Goal: Complete application form

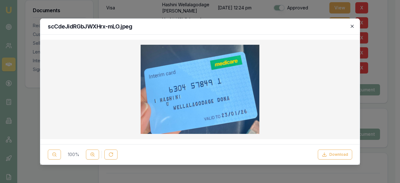
click at [353, 28] on icon "button" at bounding box center [351, 26] width 5 height 5
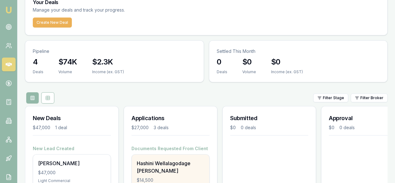
click at [180, 159] on div "Hashini Wellalagodage [PERSON_NAME]" at bounding box center [170, 166] width 67 height 15
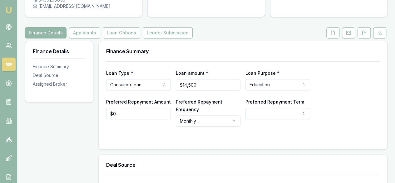
scroll to position [81, 0]
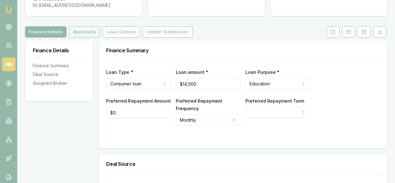
click at [89, 35] on button "Applicants" at bounding box center [84, 31] width 31 height 11
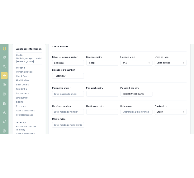
scroll to position [355, 0]
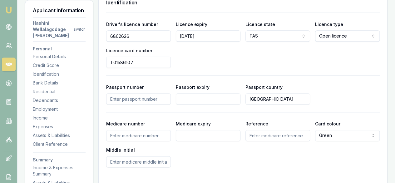
click at [164, 137] on input "Medicare number" at bounding box center [138, 135] width 65 height 11
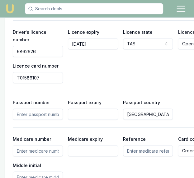
scroll to position [632, 0]
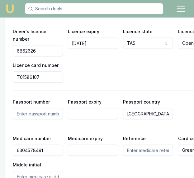
type input "6304578491"
click at [78, 144] on input "Medicare expiry" at bounding box center [93, 149] width 50 height 11
type input "01/26"
click at [132, 144] on input "Reference" at bounding box center [148, 149] width 50 height 11
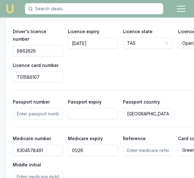
click at [132, 144] on input "Reference" at bounding box center [148, 149] width 50 height 11
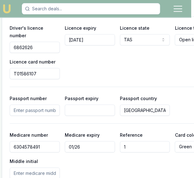
scroll to position [636, 3]
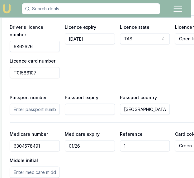
type input "1"
click at [42, 166] on input "Middle initial" at bounding box center [35, 171] width 50 height 11
type input "u"
type input "U"
click at [121, 152] on div "Medicare number 6304578491 Medicare expiry 01/26 Reference 1 Card colour Green …" at bounding box center [118, 153] width 216 height 47
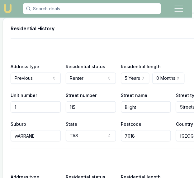
scroll to position [901, 2]
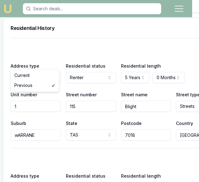
select select "CURRENT"
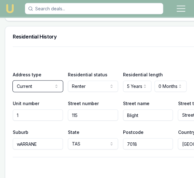
scroll to position [890, 0]
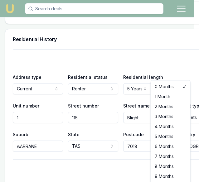
select select "9"
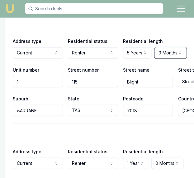
scroll to position [924, 0]
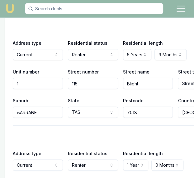
click at [34, 78] on input "1" at bounding box center [38, 83] width 50 height 11
type input "1"
click at [79, 78] on input "115" at bounding box center [93, 83] width 50 height 11
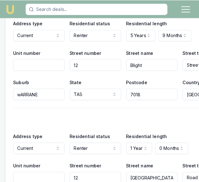
scroll to position [944, 0]
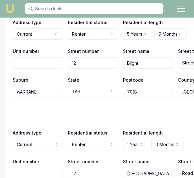
type input "12"
drag, startPoint x: 149, startPoint y: 158, endPoint x: 121, endPoint y: 158, distance: 27.5
click at [123, 167] on input "Kenton Road," at bounding box center [148, 172] width 50 height 11
drag, startPoint x: 147, startPoint y: 49, endPoint x: 119, endPoint y: 47, distance: 28.2
click at [119, 47] on div "Unit number Street number 12 Street name Blight Street type Streets Access Alle…" at bounding box center [121, 57] width 216 height 21
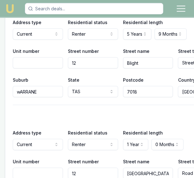
click at [41, 86] on input "wARRANE" at bounding box center [38, 91] width 50 height 11
drag, startPoint x: 40, startPoint y: 78, endPoint x: 13, endPoint y: 74, distance: 26.8
click at [13, 86] on input "wARRANE" at bounding box center [38, 91] width 50 height 11
drag, startPoint x: 138, startPoint y: 76, endPoint x: 116, endPoint y: 74, distance: 21.9
click at [116, 76] on div "Suburb wARRANE State TAS NSW VIC QLD SA WA TAS NT ACT Postcode 7018 Country Tas…" at bounding box center [121, 86] width 216 height 21
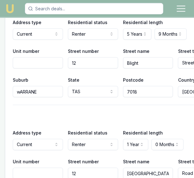
click at [159, 58] on div "X Address type Current Current Previous Residential status Renter Owner with mo…" at bounding box center [121, 45] width 216 height 103
drag, startPoint x: 140, startPoint y: 49, endPoint x: 119, endPoint y: 46, distance: 21.2
click at [123, 57] on input "Blight" at bounding box center [148, 62] width 50 height 11
type input "k"
type input "Kenton"
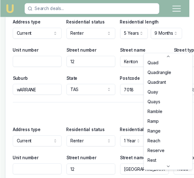
scroll to position [1452, 0]
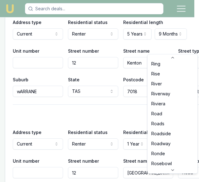
select select "Road"
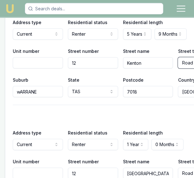
click at [166, 129] on div "Residential length 1 Year 0 Years 1 Year 2 Years 3 Years 4 Years 5 Years 6 Year…" at bounding box center [148, 139] width 50 height 21
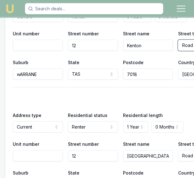
scroll to position [963, 0]
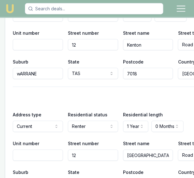
drag, startPoint x: 42, startPoint y: 169, endPoint x: 16, endPoint y: 168, distance: 26.2
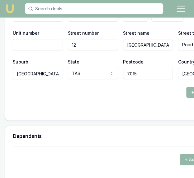
click at [52, 68] on input "Geilston Bay," at bounding box center [38, 73] width 50 height 11
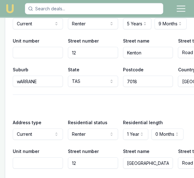
drag, startPoint x: 44, startPoint y: 67, endPoint x: 7, endPoint y: 64, distance: 36.7
click at [7, 64] on div "X Address type Current Current Previous Residential status Renter Owner with mo…" at bounding box center [120, 111] width 231 height 254
paste input "7018"
type input "7"
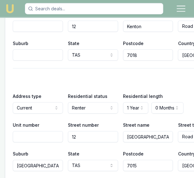
scroll to position [984, 0]
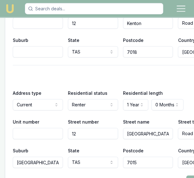
drag, startPoint x: 42, startPoint y: 147, endPoint x: 11, endPoint y: 143, distance: 31.2
click at [11, 143] on div "X Address type Current Current Previous Residential status Renter Owner with mo…" at bounding box center [120, 82] width 231 height 254
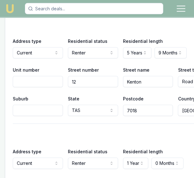
click at [32, 105] on input "Suburb" at bounding box center [38, 110] width 50 height 11
paste input "Geilston Bay"
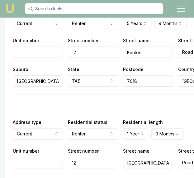
scroll to position [956, 0]
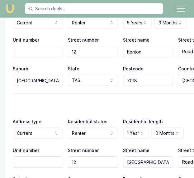
type input "Geilston Bay"
click at [138, 75] on input "7018" at bounding box center [148, 80] width 50 height 11
type input "701"
